Goal: Navigation & Orientation: Find specific page/section

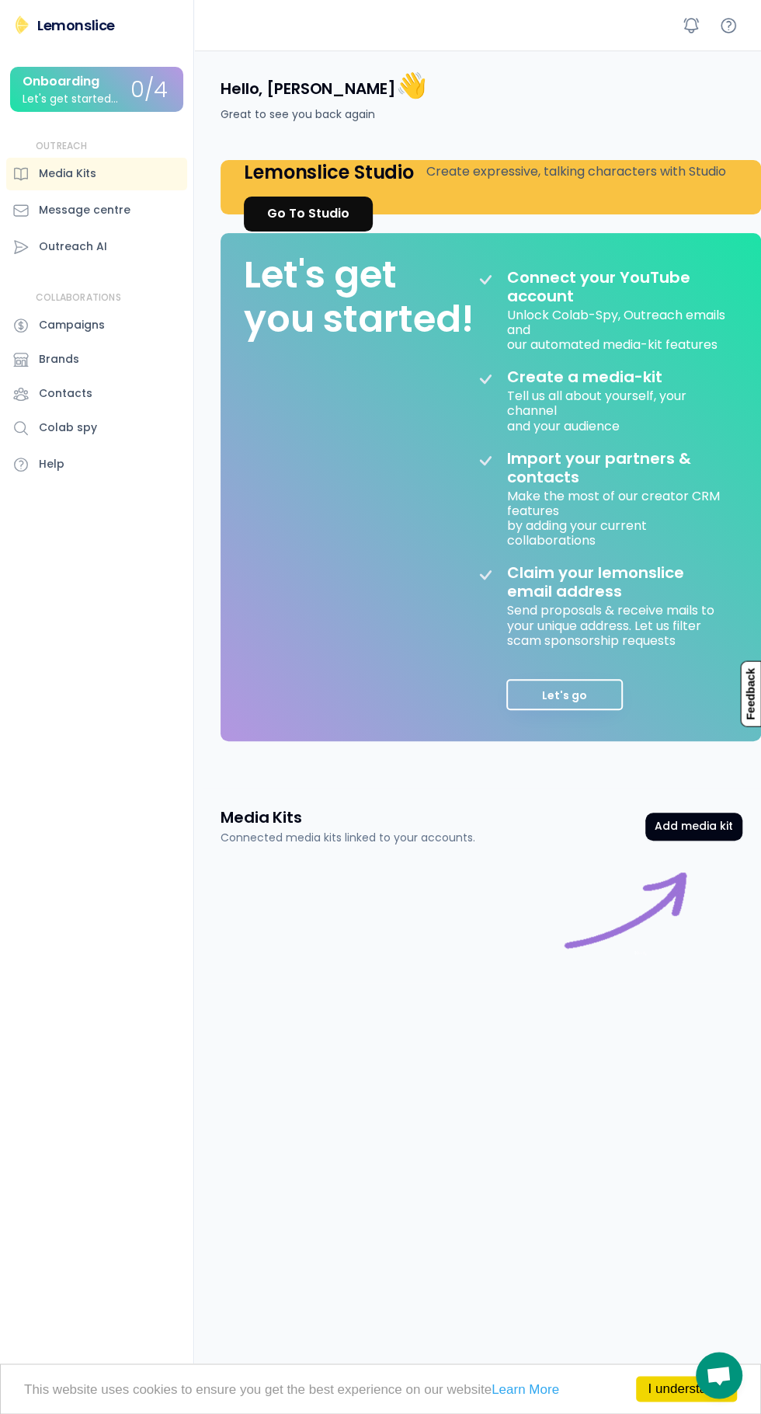
click at [62, 16] on div "Lemonslice" at bounding box center [76, 25] width 78 height 19
click at [71, 25] on div "Lemonslice" at bounding box center [76, 25] width 78 height 19
click at [651, 1380] on link "I understand!" at bounding box center [686, 1389] width 101 height 26
click at [63, 1401] on div "[PERSON_NAME]" at bounding box center [80, 1395] width 92 height 16
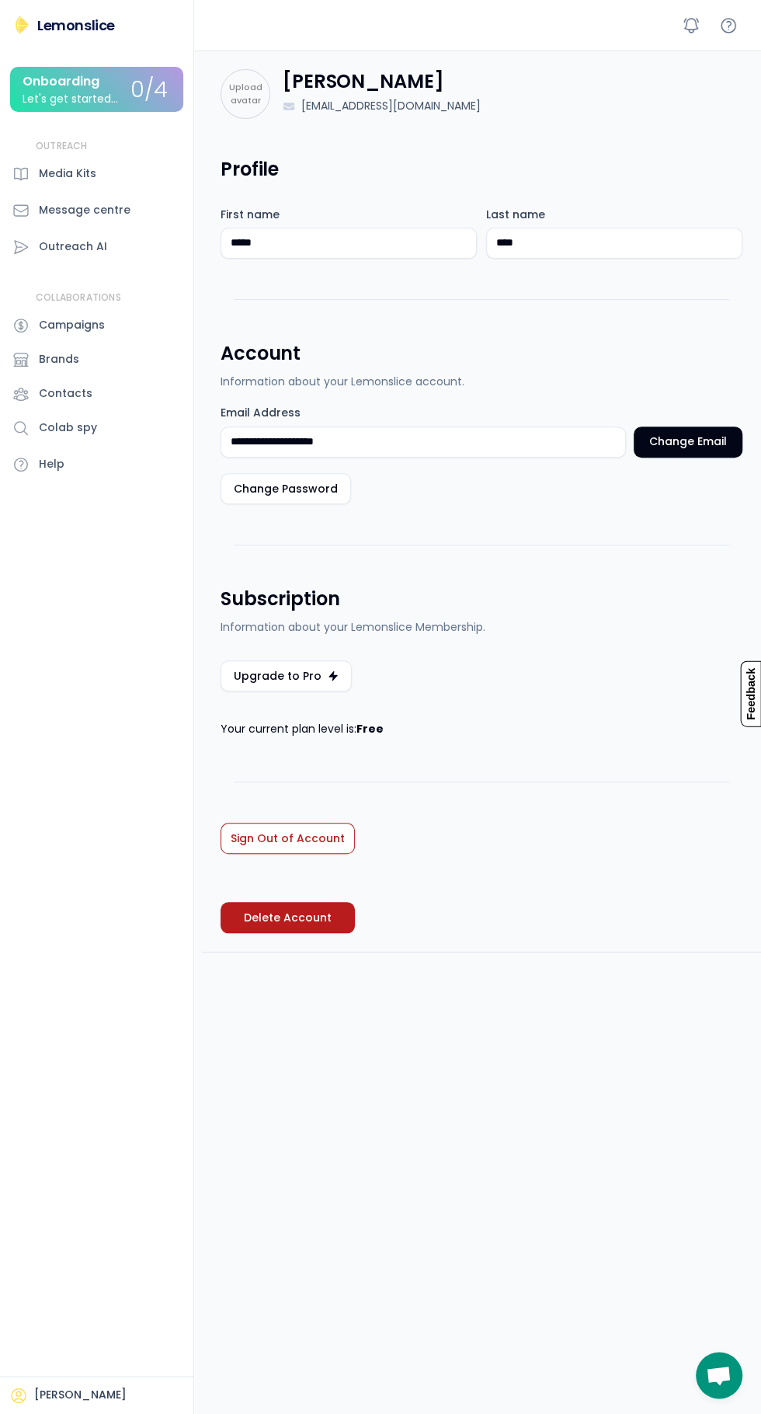
click at [28, 32] on img at bounding box center [21, 25] width 19 height 19
